Goal: Find specific page/section: Find specific page/section

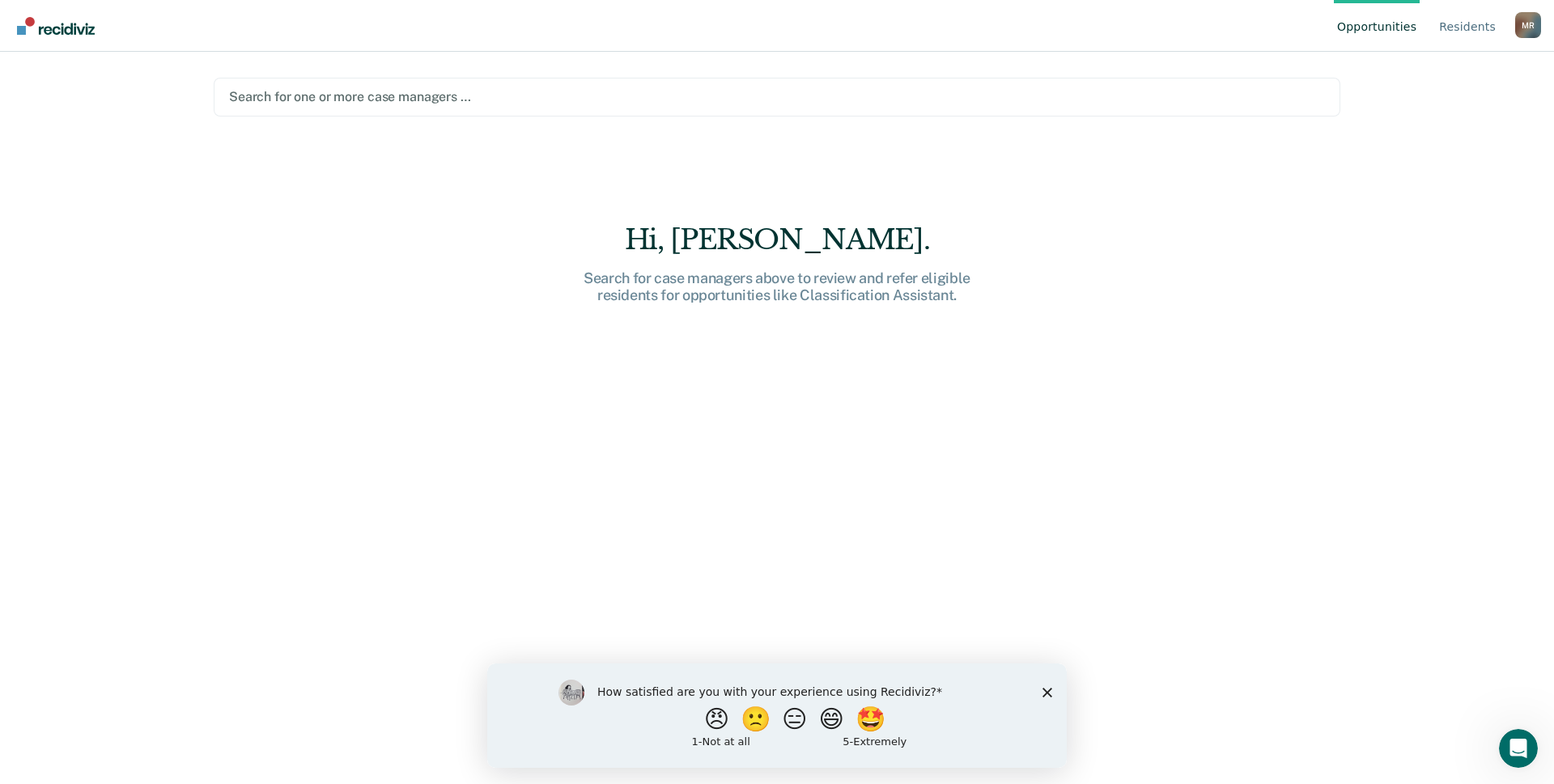
click at [391, 97] on div at bounding box center [776, 97] width 1095 height 19
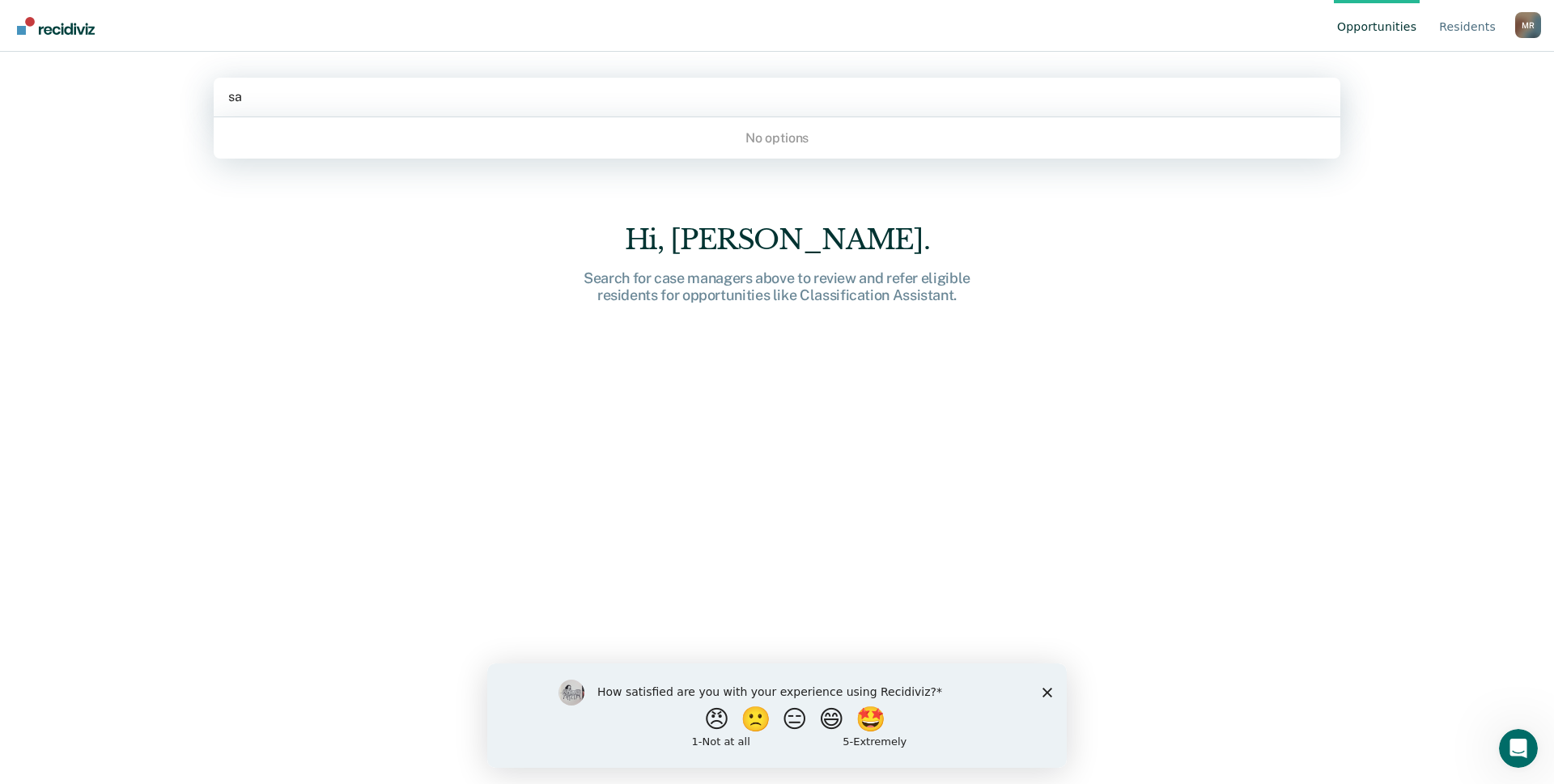
type input "s"
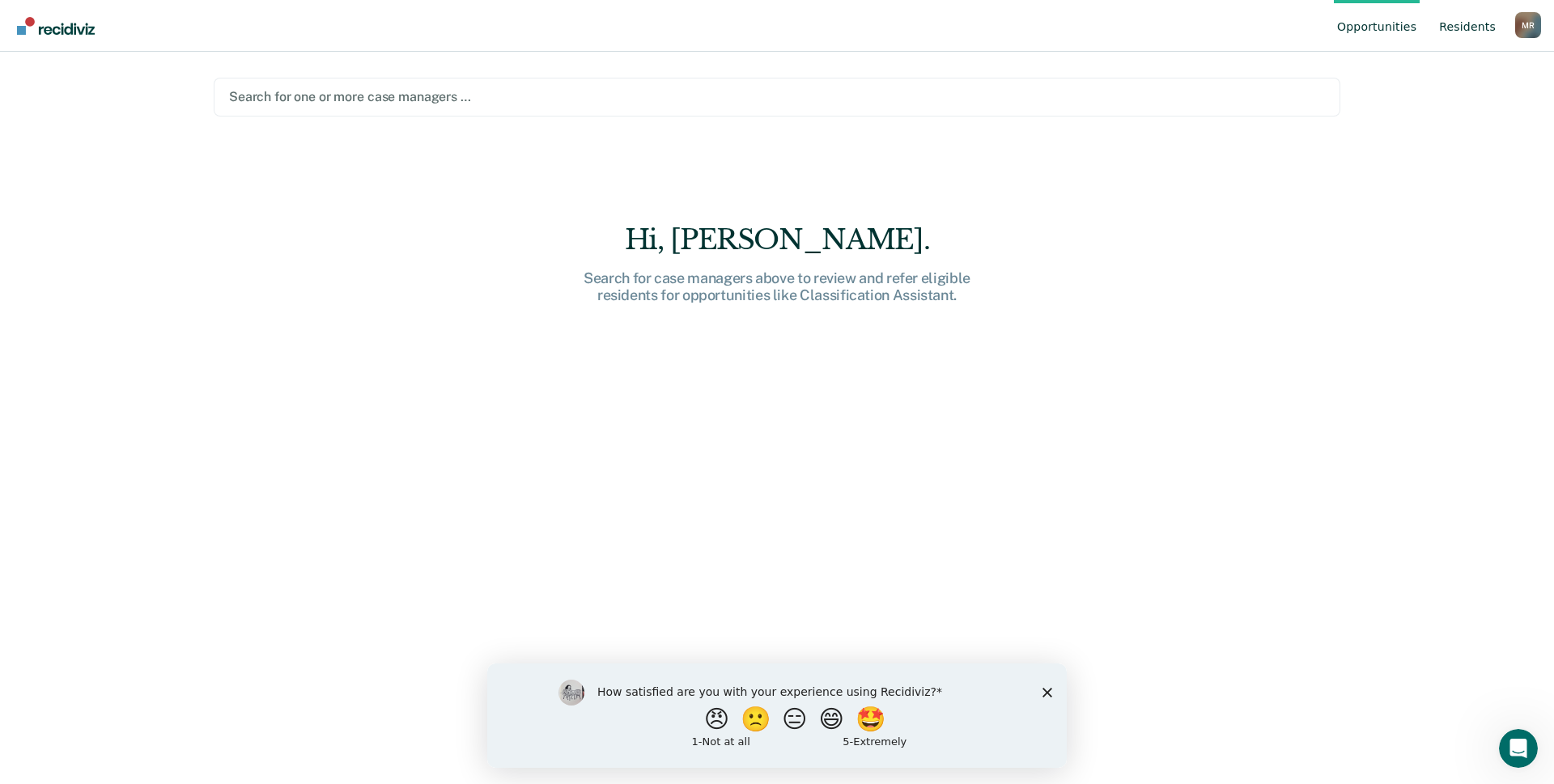
click at [1458, 27] on link "Resident s" at bounding box center [1466, 26] width 63 height 52
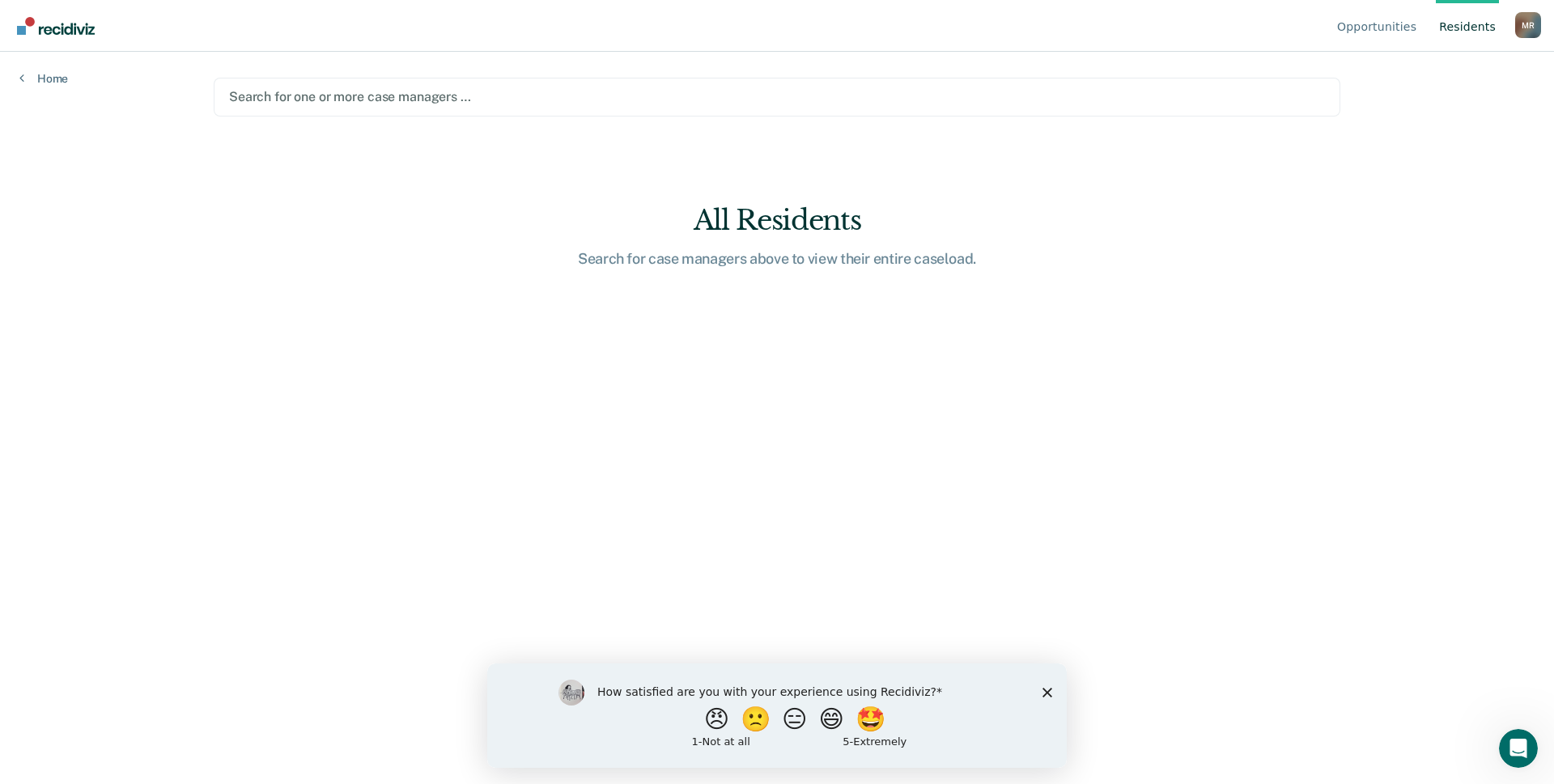
click at [1464, 22] on link "Resident s" at bounding box center [1466, 26] width 63 height 52
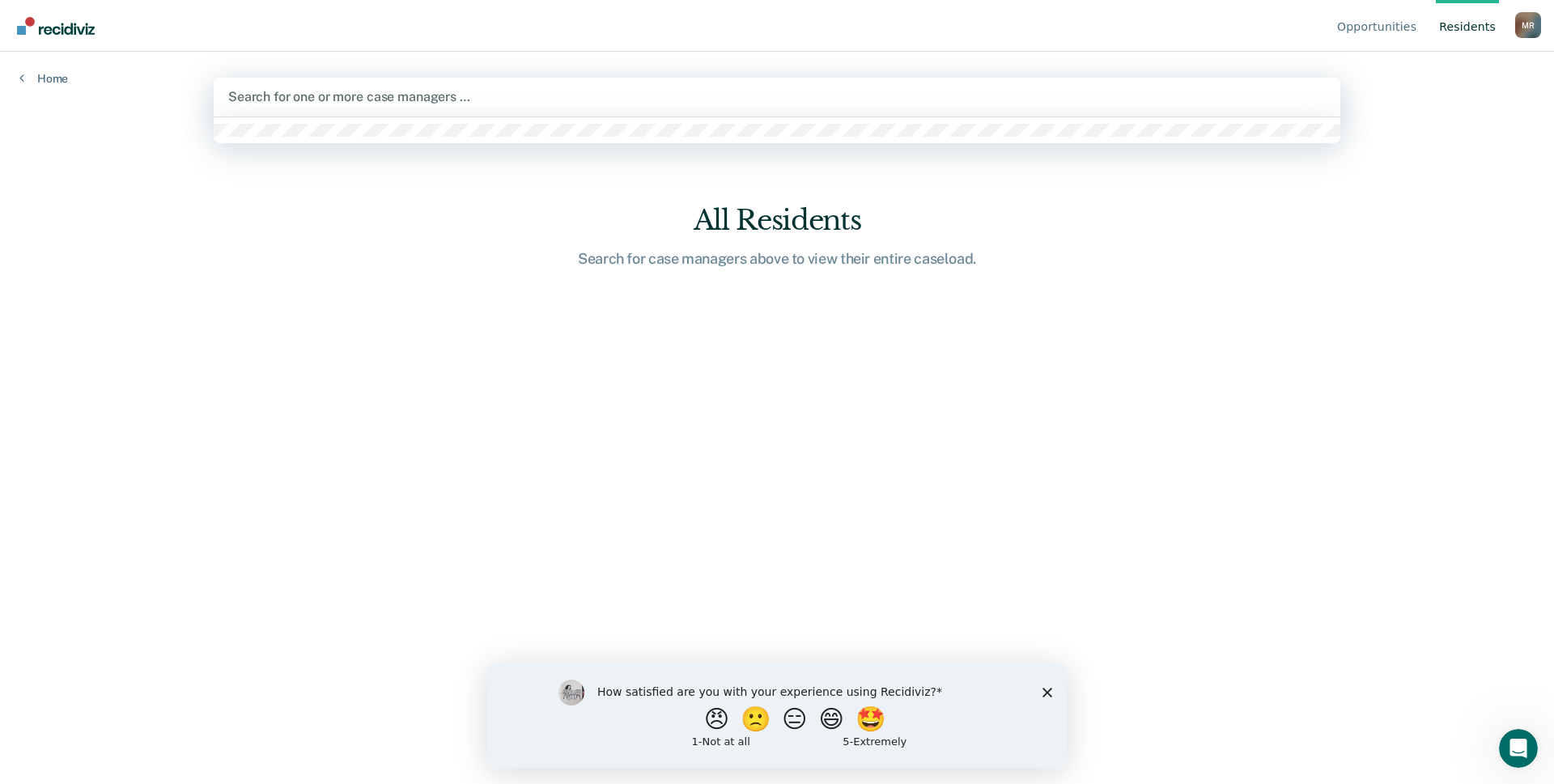
click at [331, 93] on div at bounding box center [776, 97] width 1097 height 19
